Goal: Navigation & Orientation: Find specific page/section

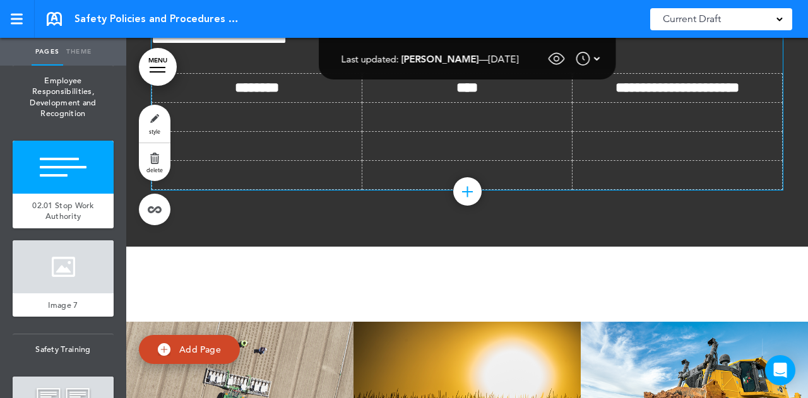
scroll to position [10258, 0]
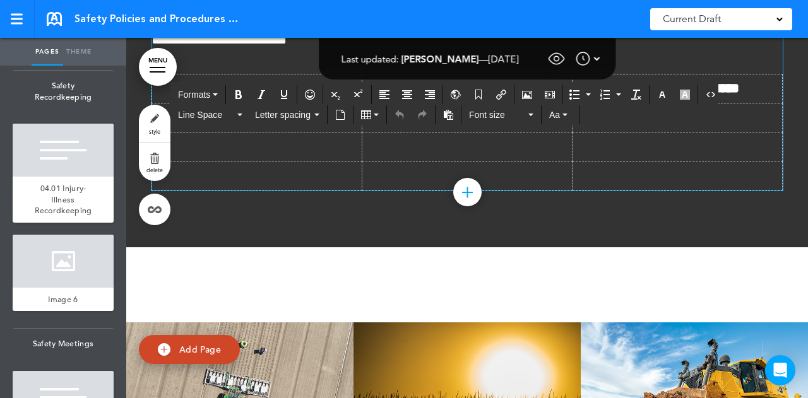
scroll to position [1120, 0]
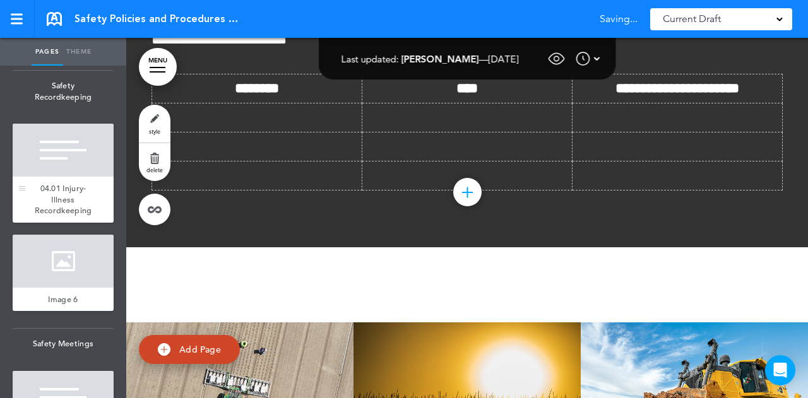
click at [60, 212] on div "04.01 Injury-Illness Recordkeeping" at bounding box center [63, 200] width 101 height 46
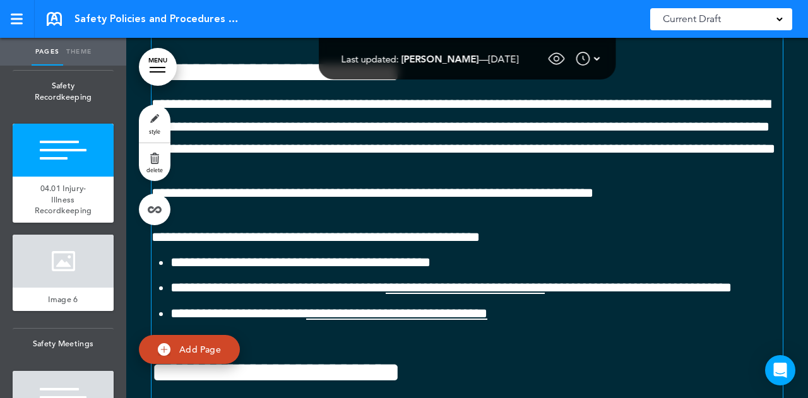
scroll to position [14967, 0]
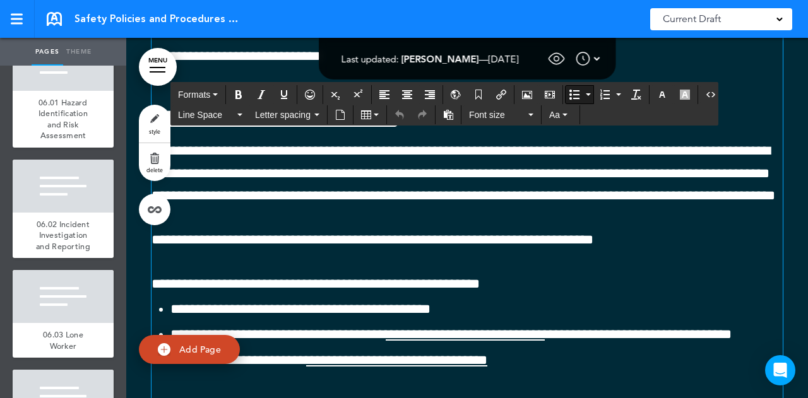
scroll to position [1710, 0]
click at [66, 145] on div "06.01 Hazard Identification and Risk Assessment" at bounding box center [63, 120] width 101 height 57
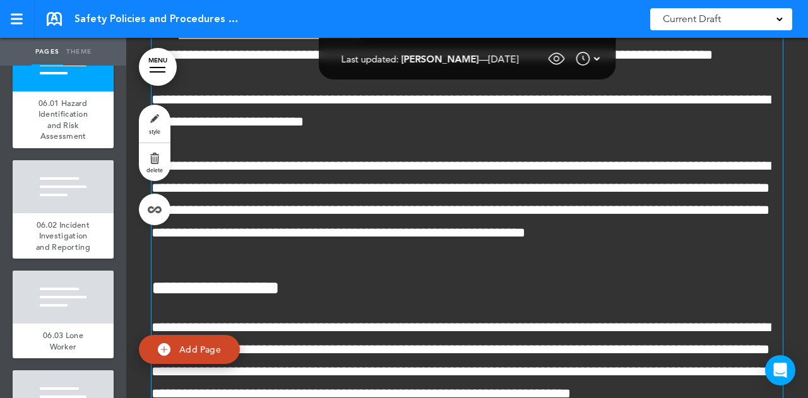
scroll to position [20687, 0]
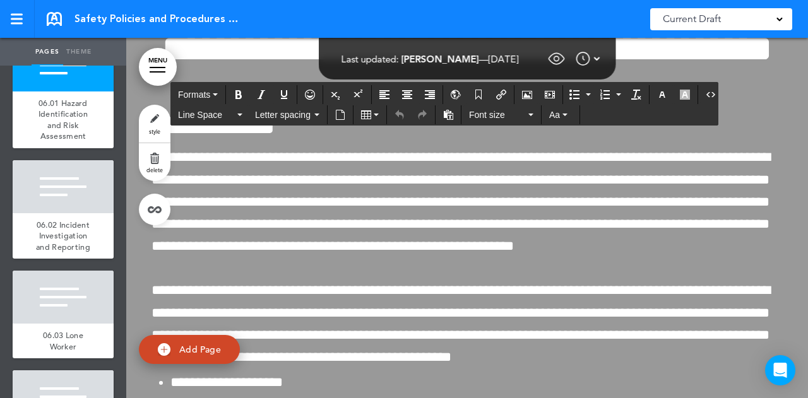
scroll to position [21326, 0]
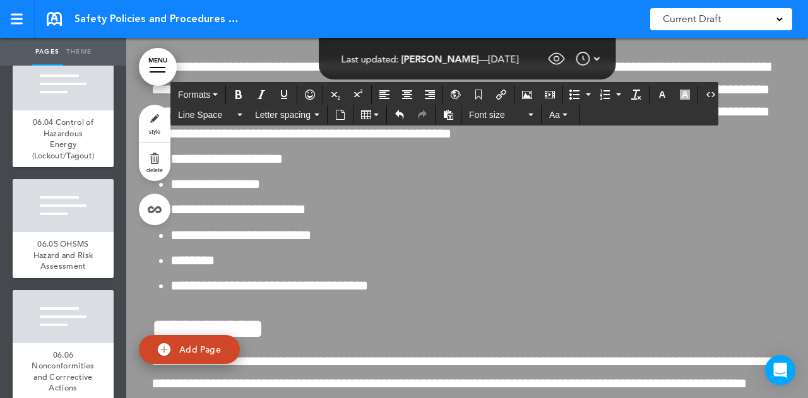
scroll to position [2041, 0]
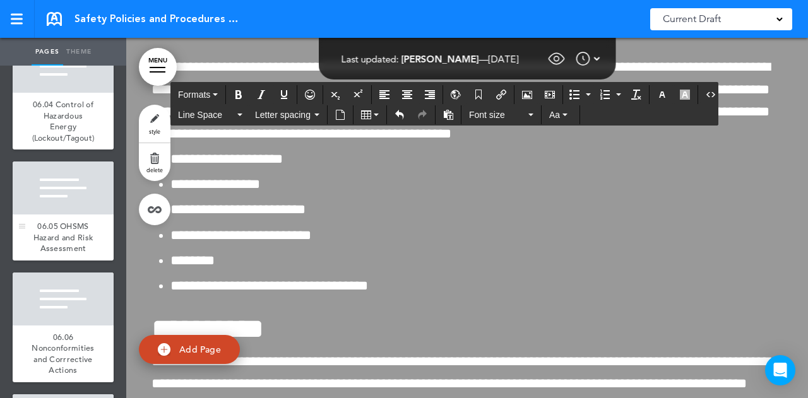
click at [54, 261] on div "06.05 OHSMS Hazard and Risk Assessment" at bounding box center [63, 238] width 101 height 46
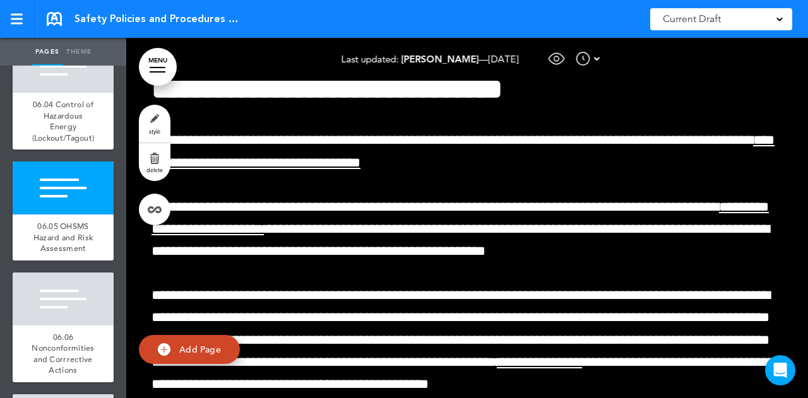
scroll to position [40906, 0]
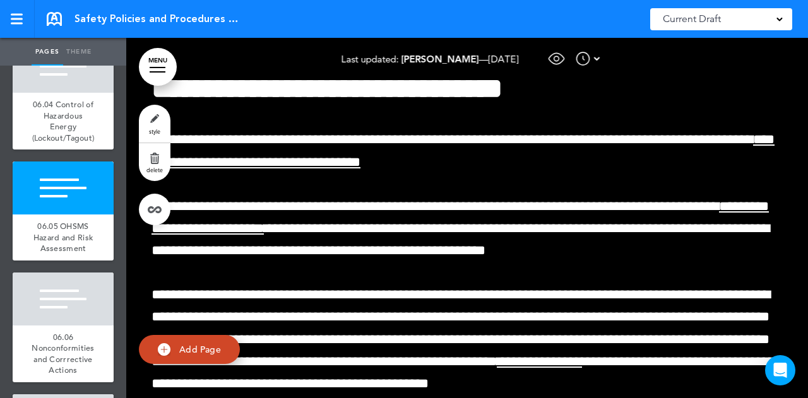
click at [600, 55] on img at bounding box center [597, 58] width 6 height 15
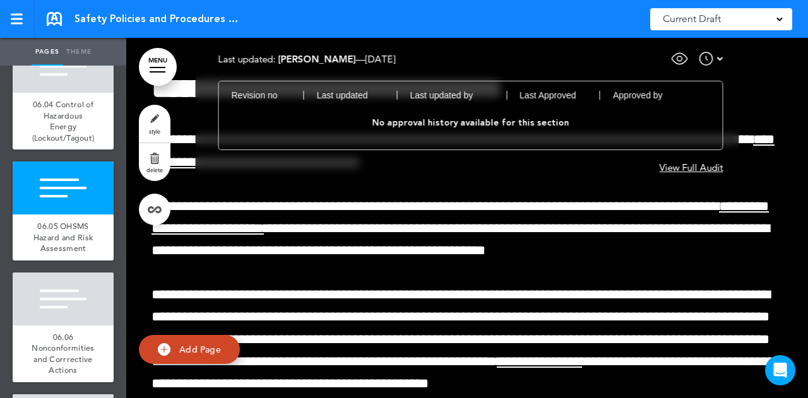
click at [712, 53] on img at bounding box center [706, 58] width 15 height 15
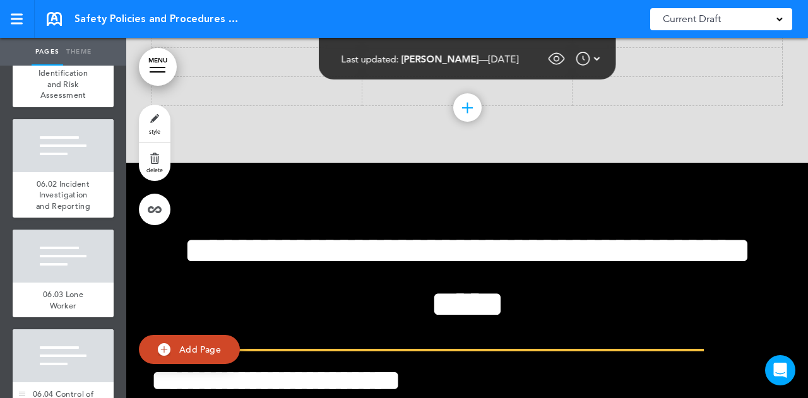
scroll to position [1752, 0]
click at [63, 50] on div at bounding box center [63, 23] width 101 height 53
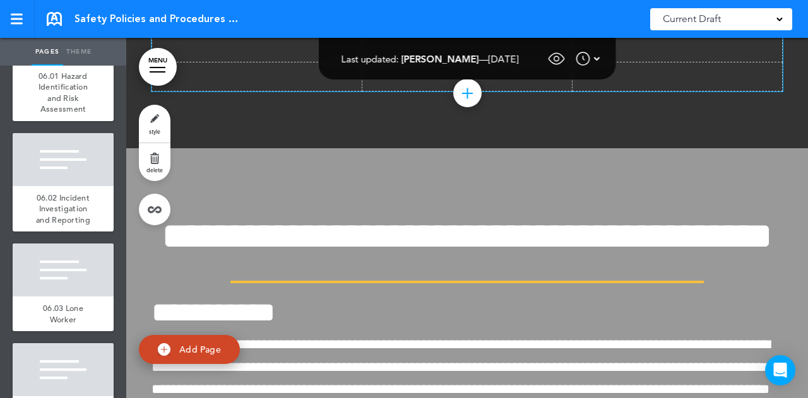
scroll to position [21140, 0]
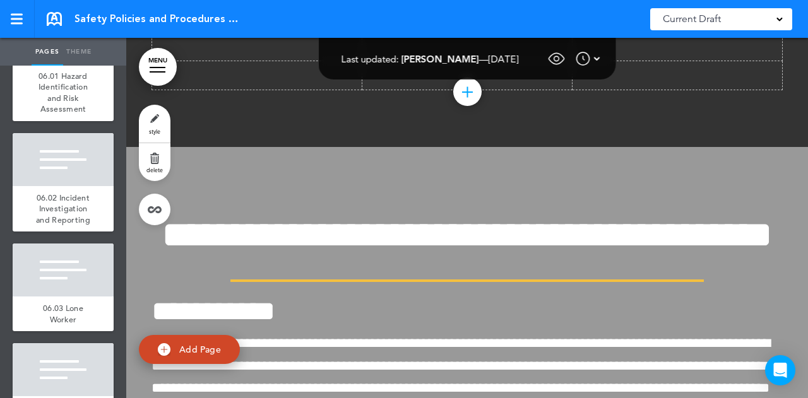
click at [157, 65] on link "MENU" at bounding box center [158, 67] width 38 height 38
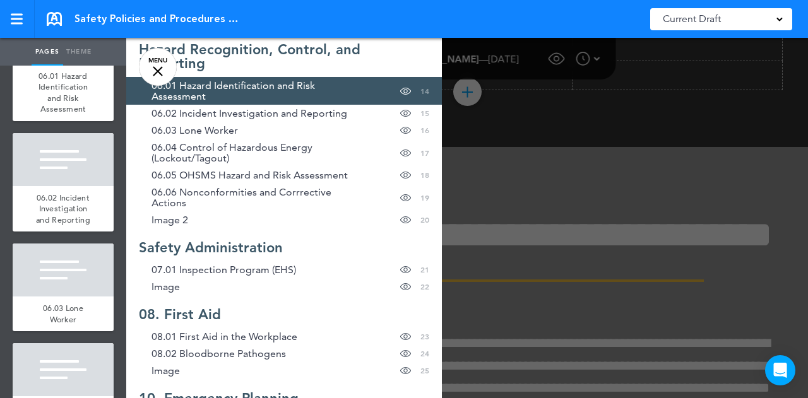
scroll to position [469, 0]
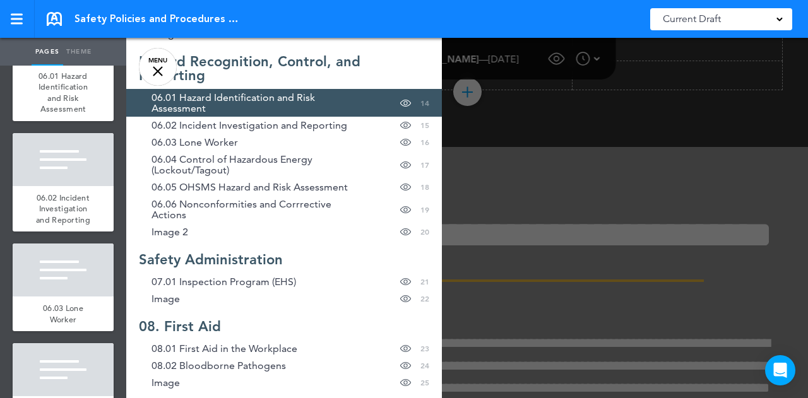
click at [553, 131] on div at bounding box center [530, 199] width 808 height 398
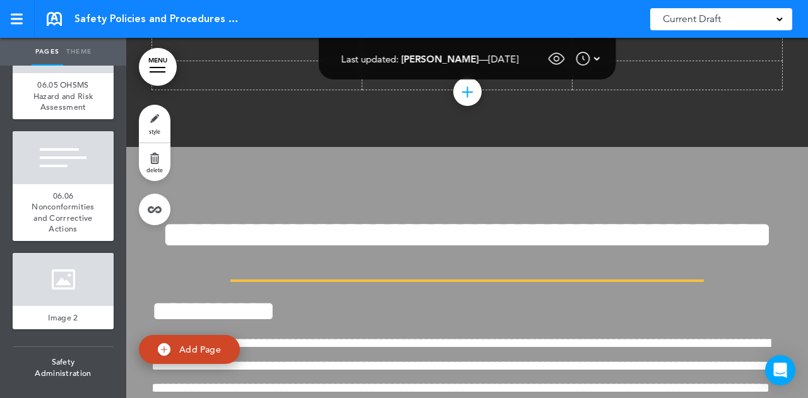
scroll to position [2183, 0]
click at [52, 112] on span "06.05 OHSMS Hazard and Risk Assessment" at bounding box center [63, 95] width 60 height 33
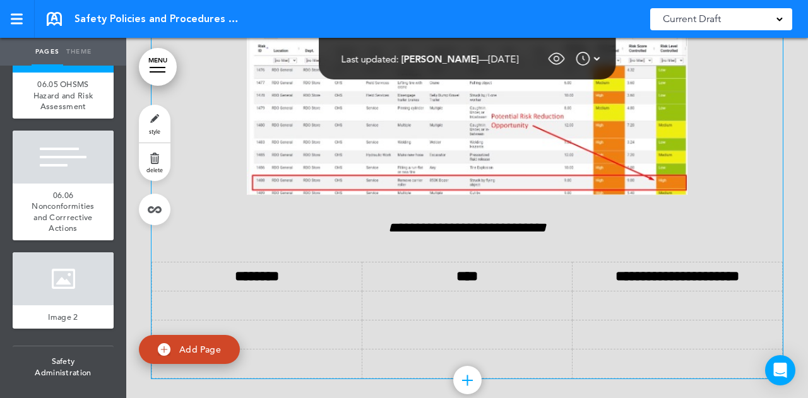
scroll to position [39497, 0]
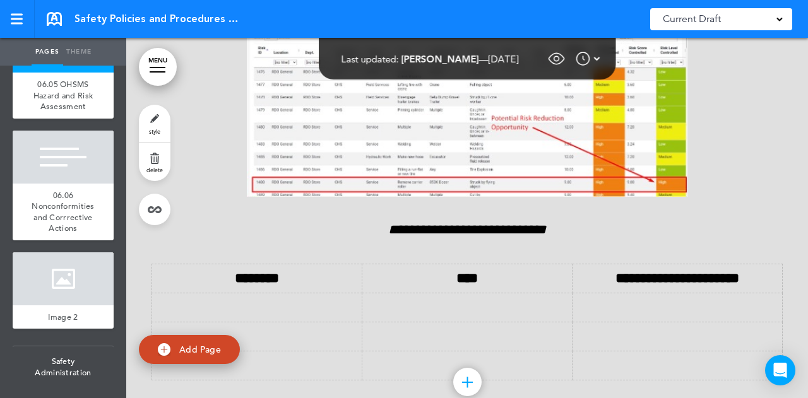
click at [600, 57] on div at bounding box center [588, 58] width 25 height 15
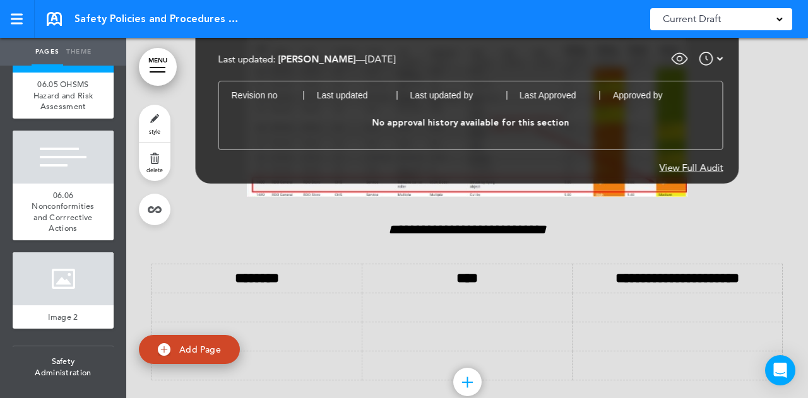
click at [780, 22] on div "Current Draft" at bounding box center [721, 19] width 142 height 22
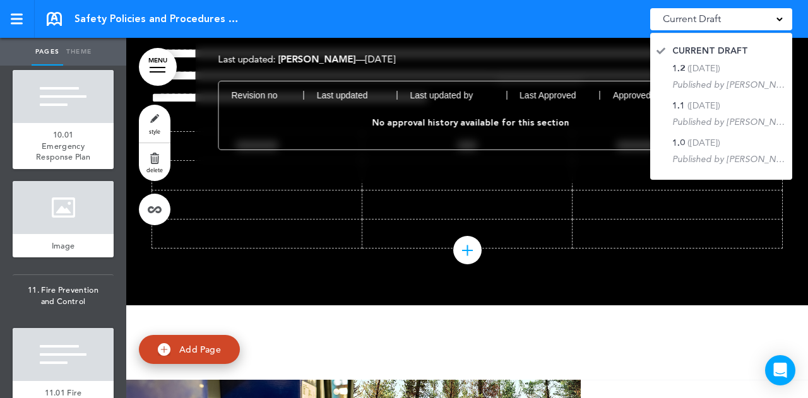
scroll to position [3106, 0]
click at [50, 124] on div at bounding box center [63, 97] width 101 height 53
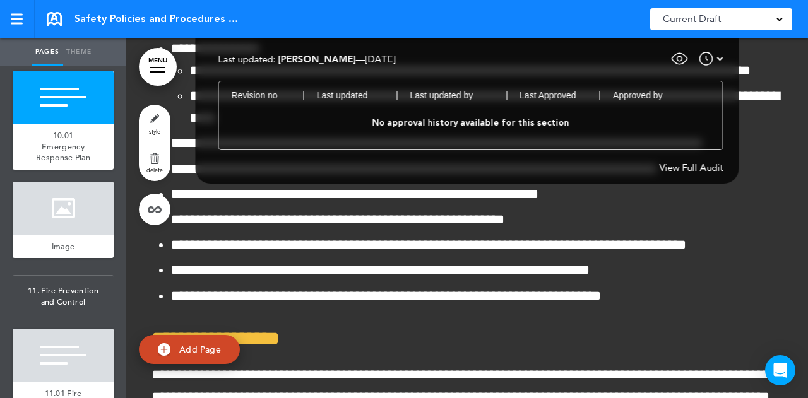
scroll to position [58247, 0]
click at [716, 63] on div at bounding box center [711, 58] width 25 height 15
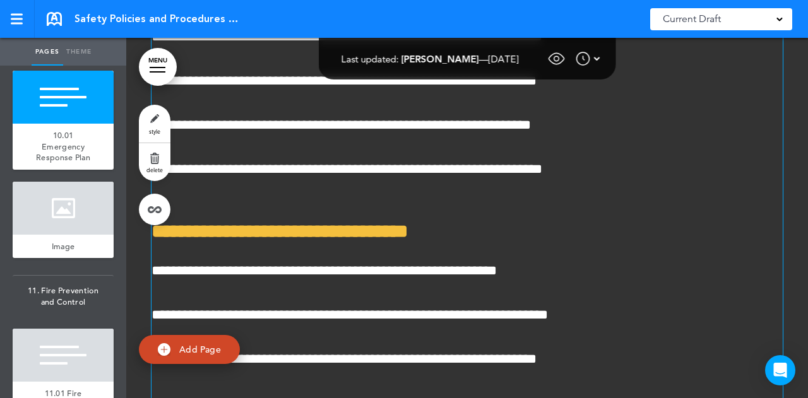
scroll to position [57390, 0]
